Goal: Task Accomplishment & Management: Complete application form

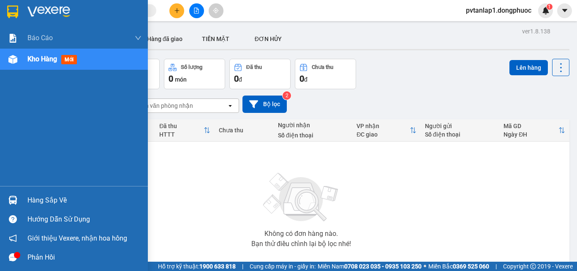
click at [11, 197] on img at bounding box center [12, 200] width 9 height 9
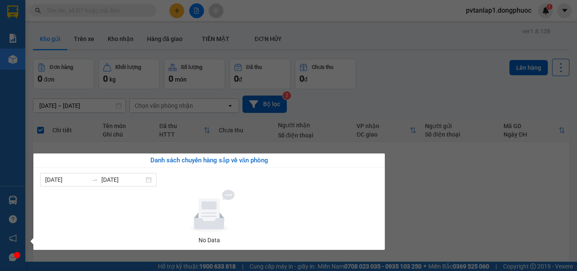
click at [413, 90] on section "Kết quả tìm kiếm ( 0 ) Bộ lọc Ngày tạo đơn gần nhất No Data pvtanlap1.dongphuoc…" at bounding box center [288, 135] width 577 height 271
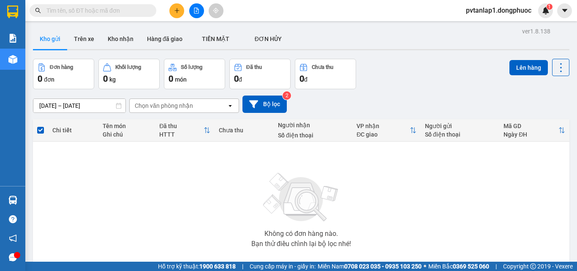
click at [177, 16] on button at bounding box center [176, 10] width 15 height 15
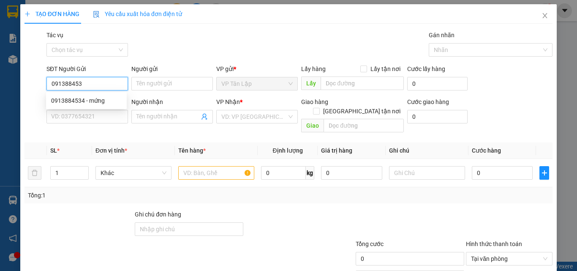
type input "0913884534"
click at [89, 102] on div "0913884534 - mứng" at bounding box center [86, 100] width 71 height 9
type input "mứng"
type input "0973957700"
type input "trân"
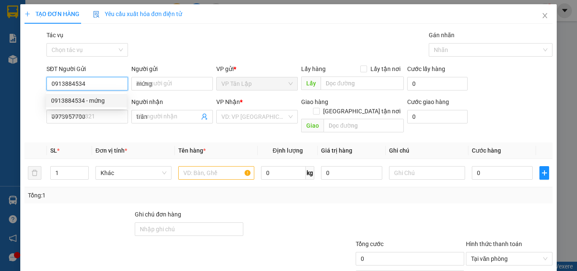
type input "80.000"
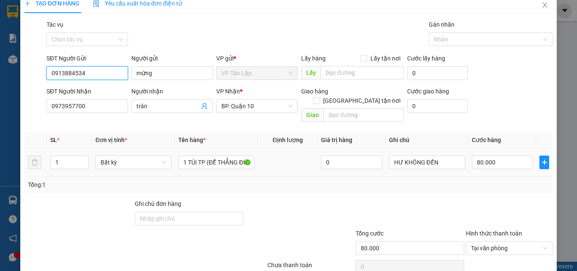
scroll to position [42, 0]
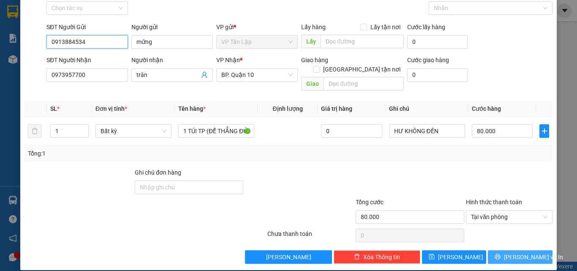
type input "0913884534"
click at [503, 250] on button "[PERSON_NAME] và In" at bounding box center [520, 257] width 65 height 14
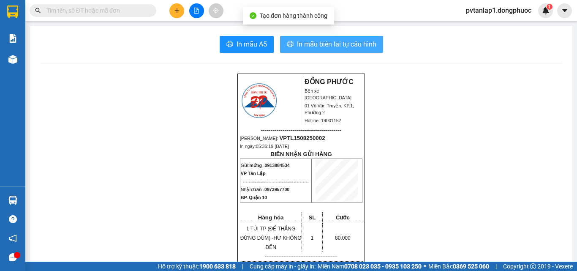
click at [360, 48] on span "In mẫu biên lai tự cấu hình" at bounding box center [336, 44] width 79 height 11
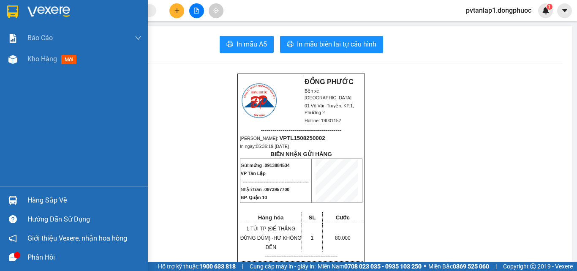
click at [1, 13] on div at bounding box center [74, 13] width 148 height 27
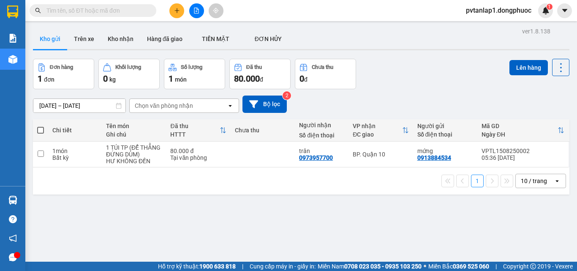
click at [152, 185] on div "1 10 / trang open" at bounding box center [301, 181] width 530 height 14
